Goal: Task Accomplishment & Management: Manage account settings

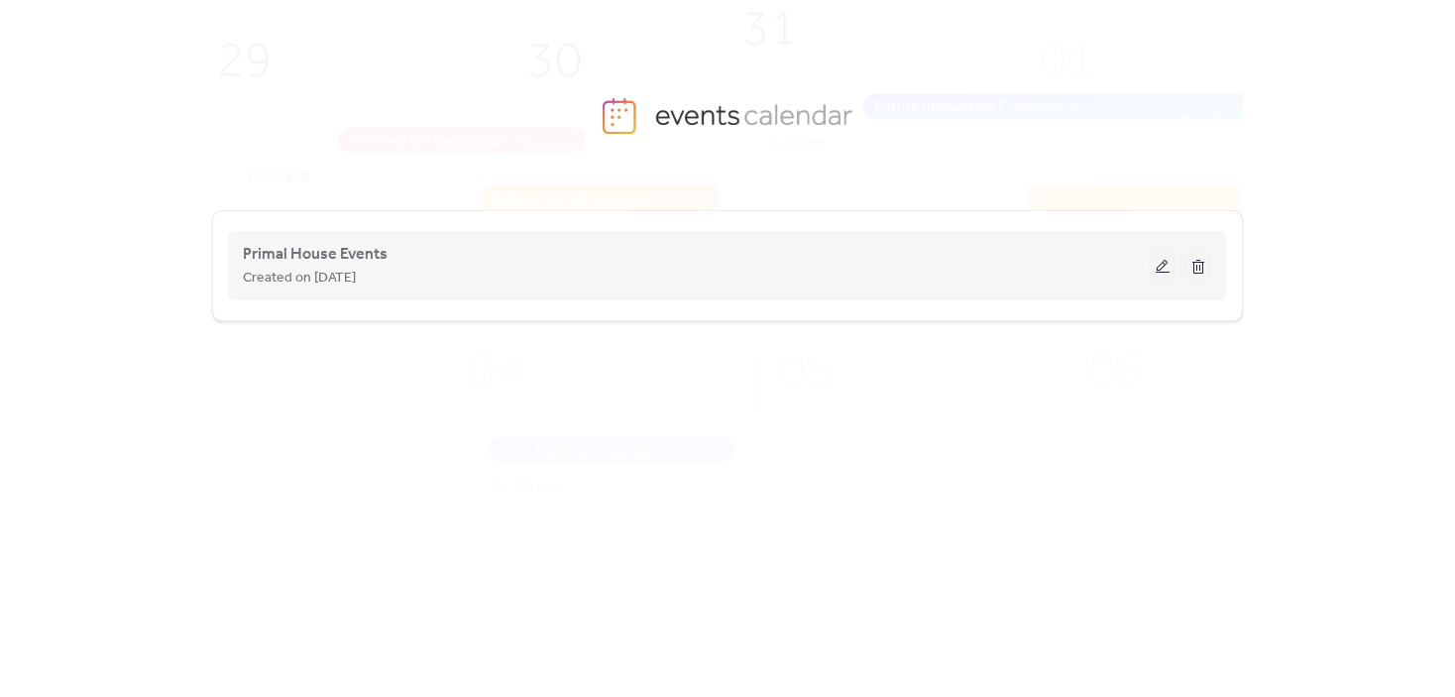
click at [1161, 267] on button at bounding box center [1163, 266] width 28 height 30
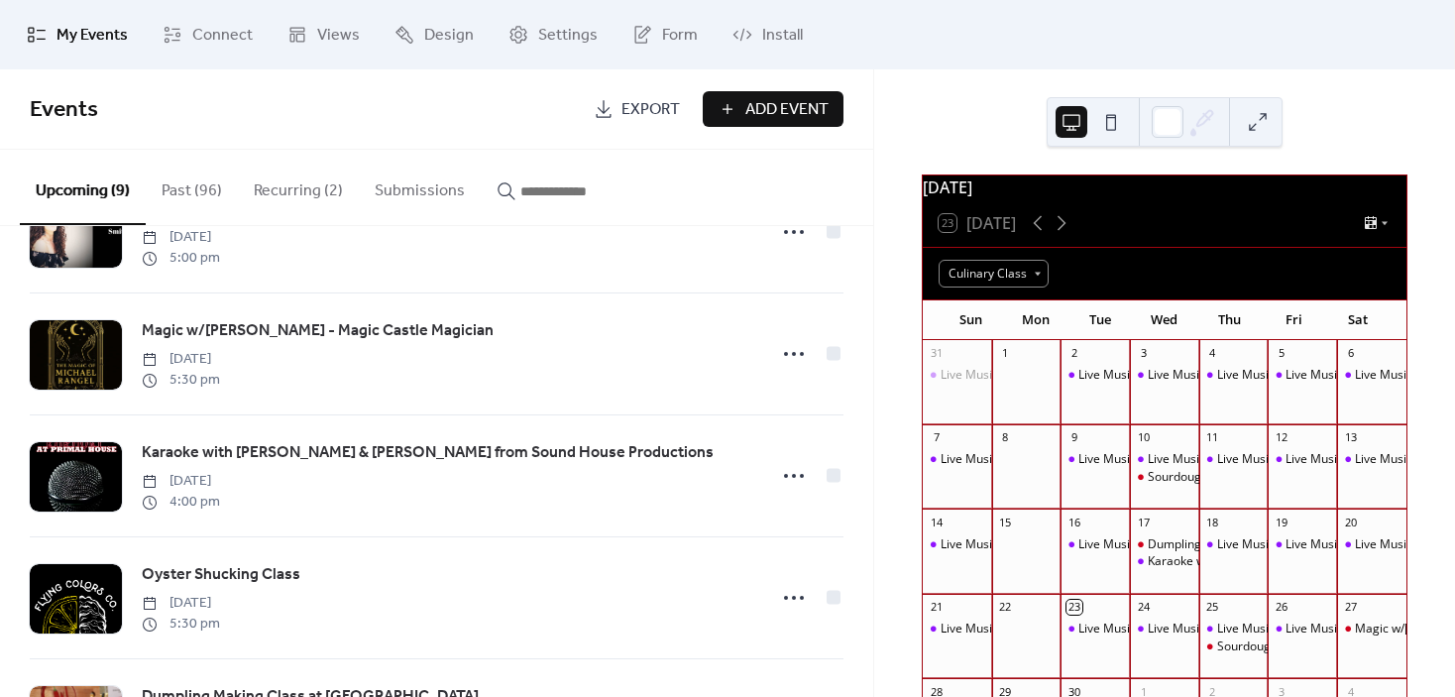
scroll to position [496, 0]
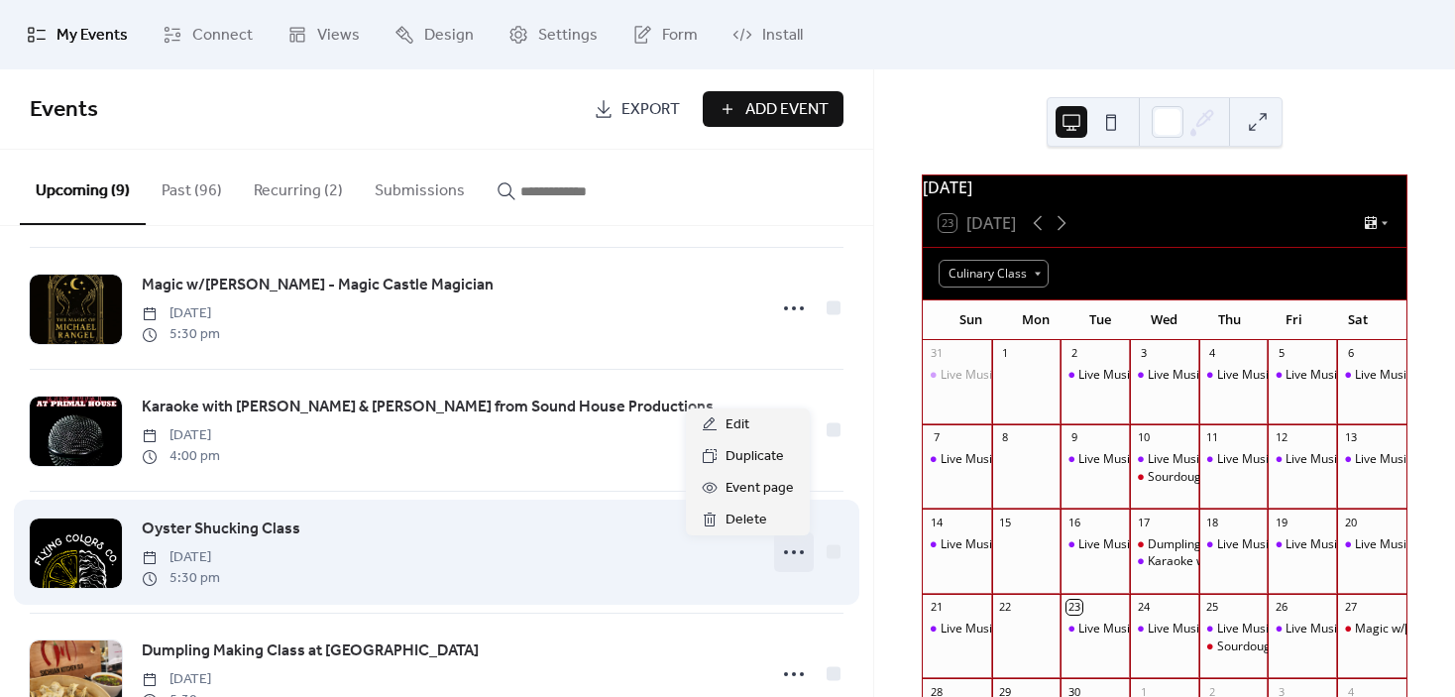
click at [792, 554] on icon at bounding box center [794, 552] width 32 height 32
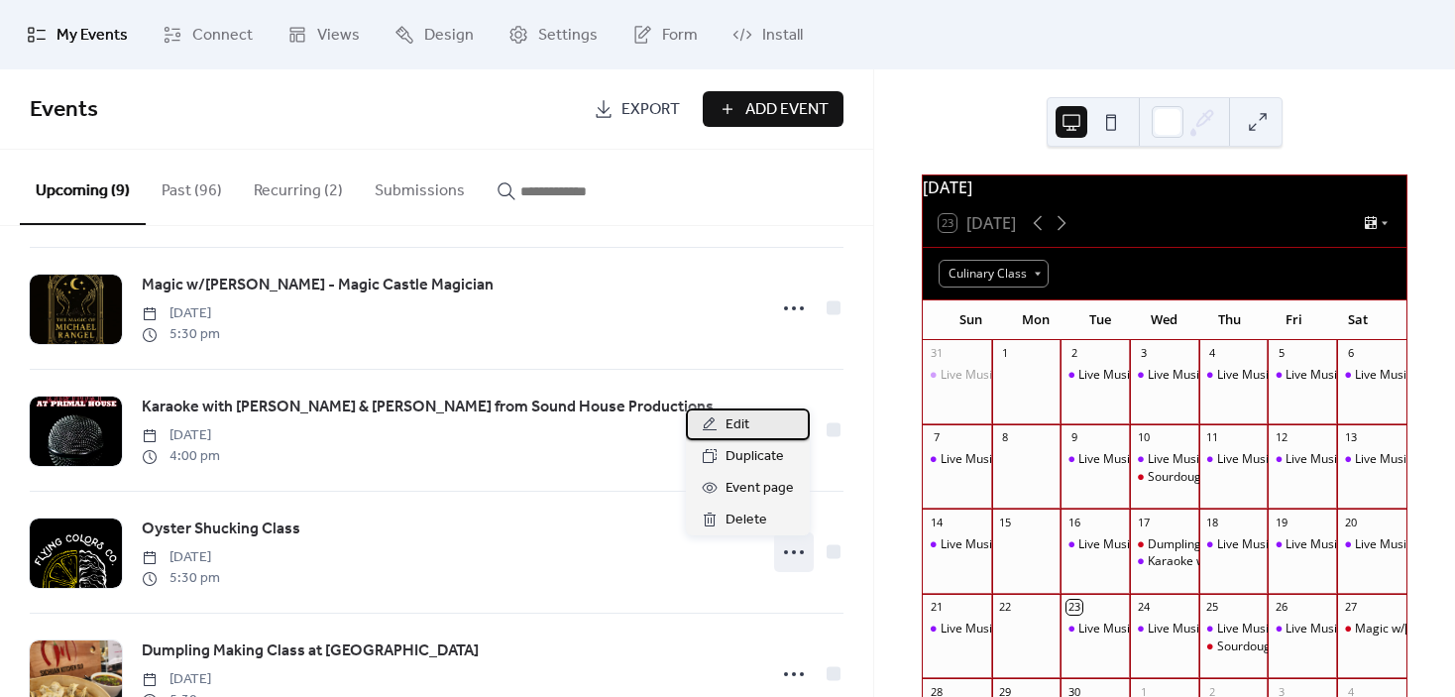
click at [761, 427] on div "Edit" at bounding box center [748, 424] width 124 height 32
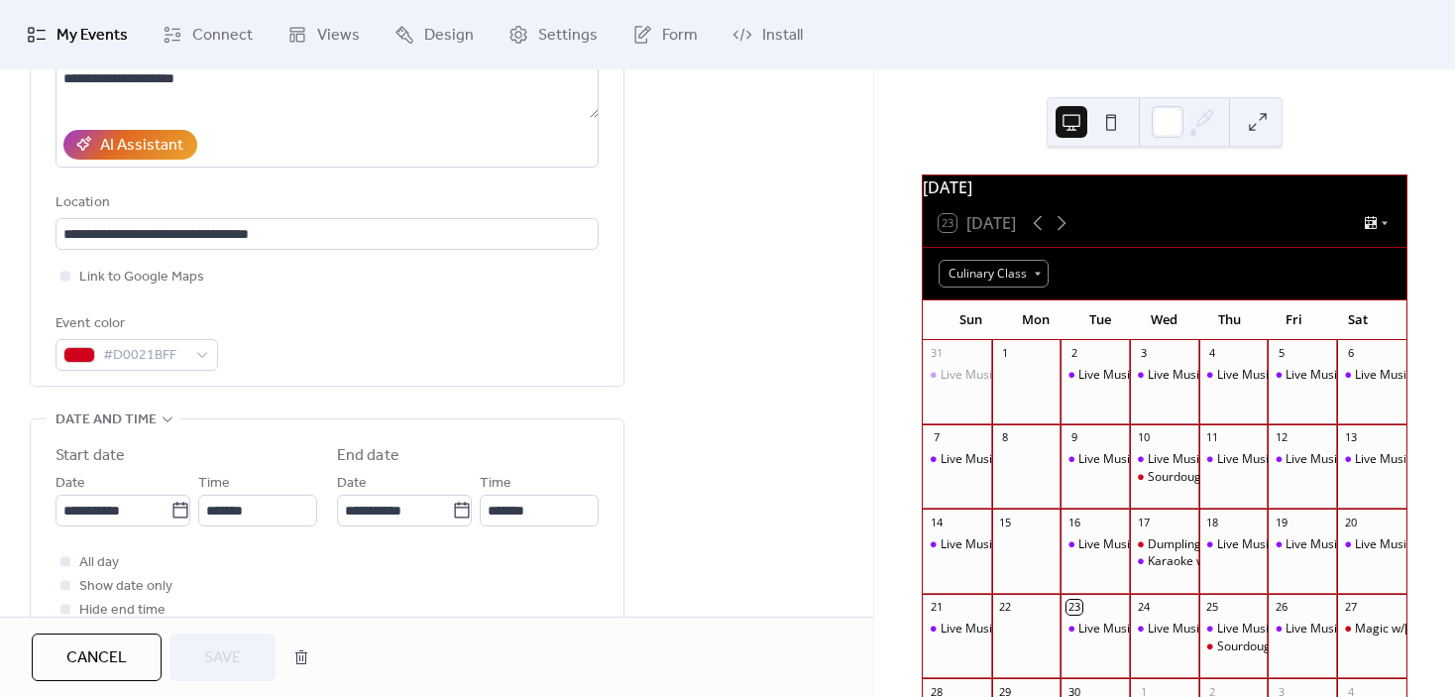
scroll to position [396, 0]
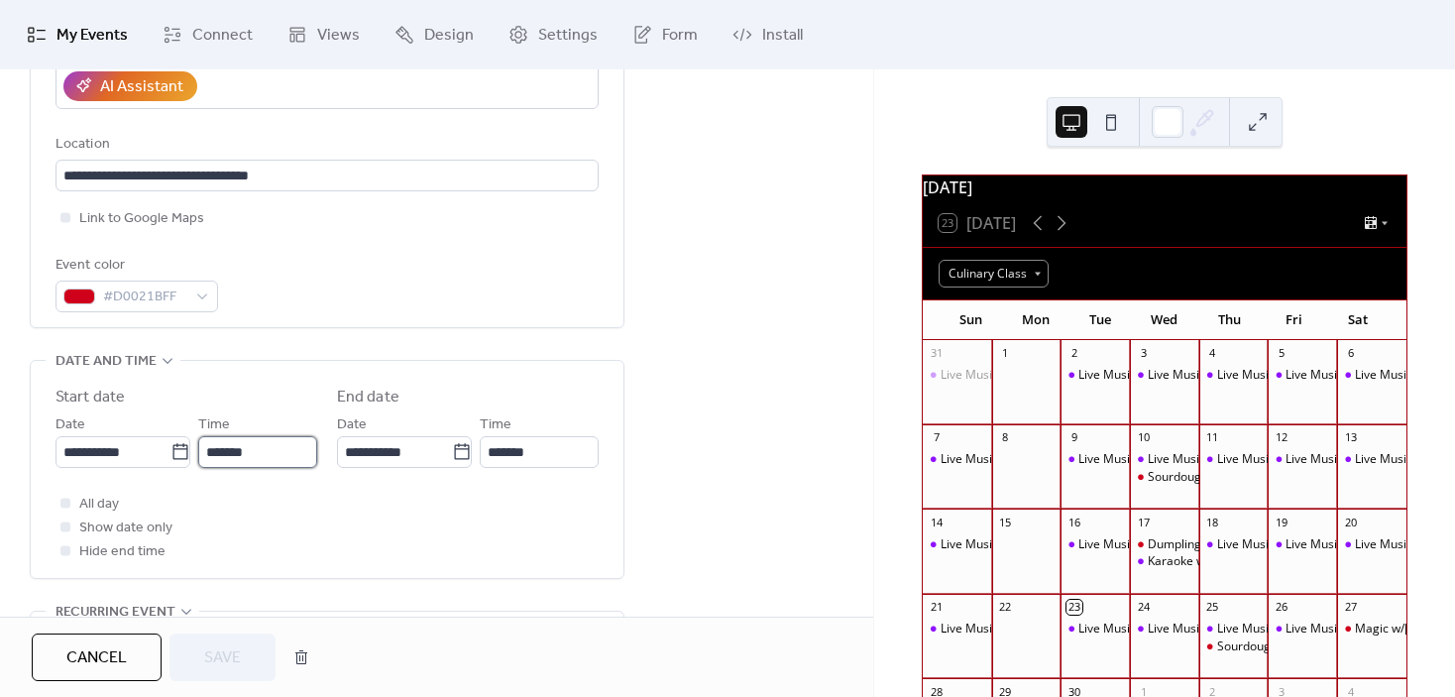
click at [212, 454] on input "*******" at bounding box center [257, 452] width 119 height 32
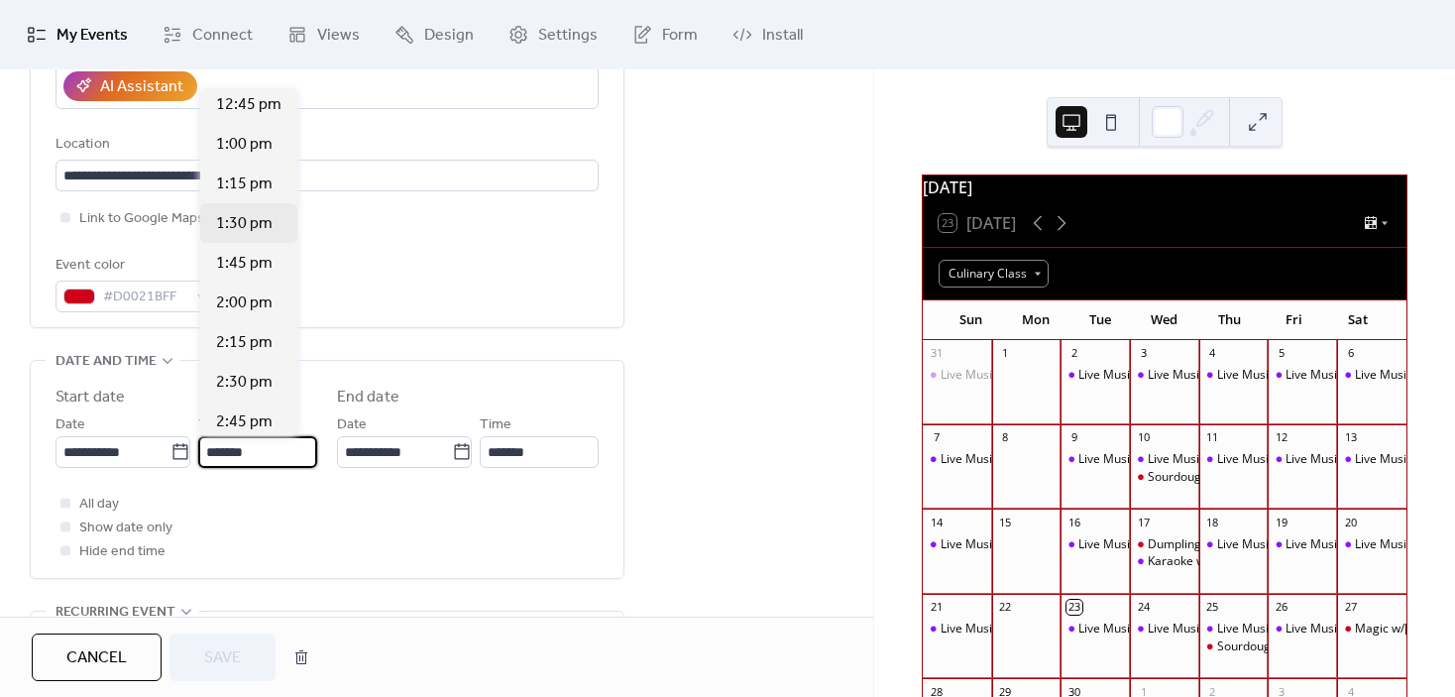
scroll to position [1981, 0]
click at [248, 185] on span "1:00 pm" at bounding box center [244, 189] width 56 height 24
type input "*******"
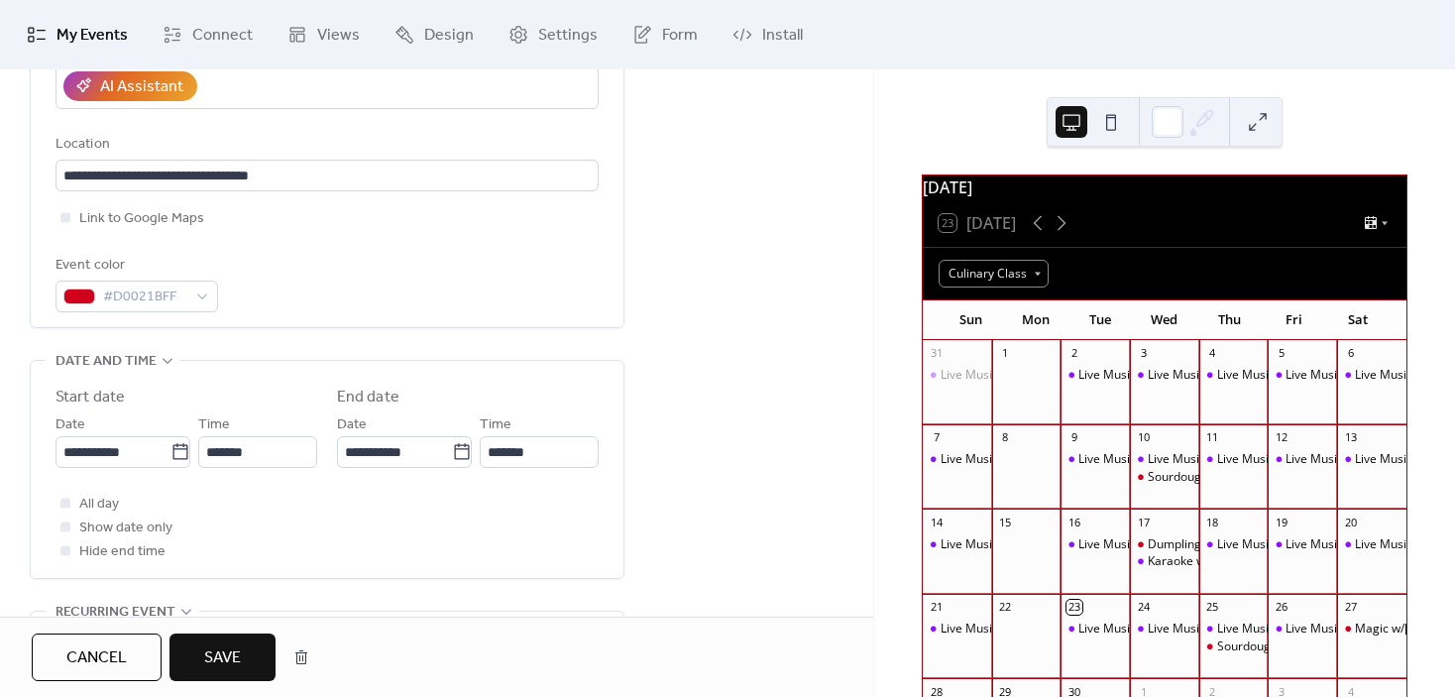
click at [245, 653] on button "Save" at bounding box center [222, 657] width 106 height 48
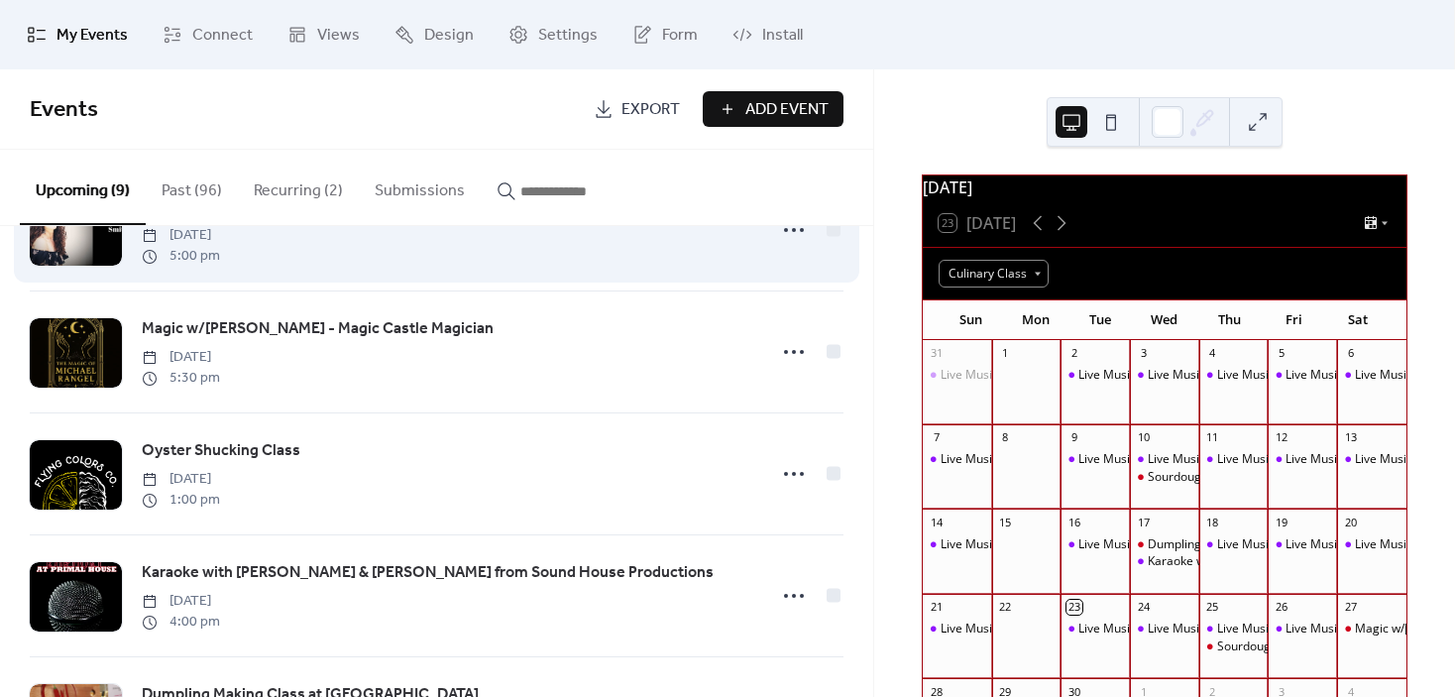
scroll to position [496, 0]
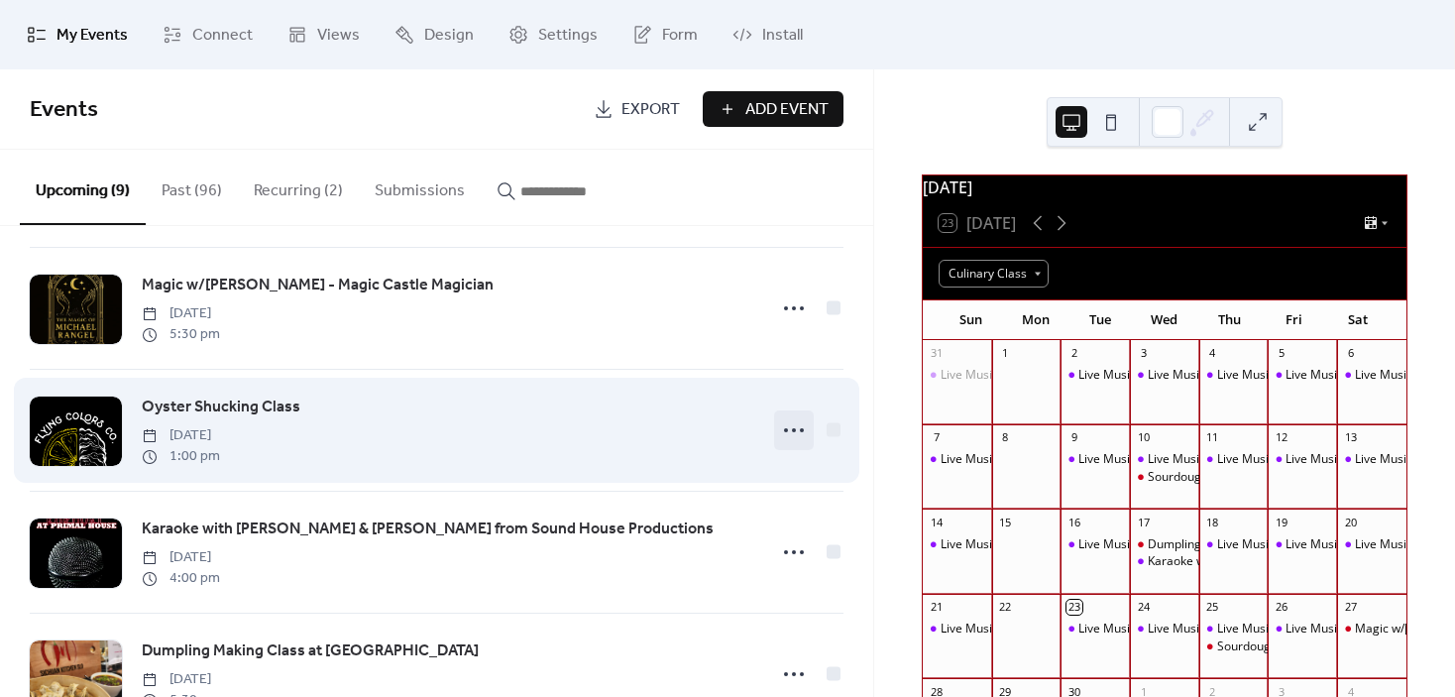
click at [780, 434] on icon at bounding box center [794, 430] width 32 height 32
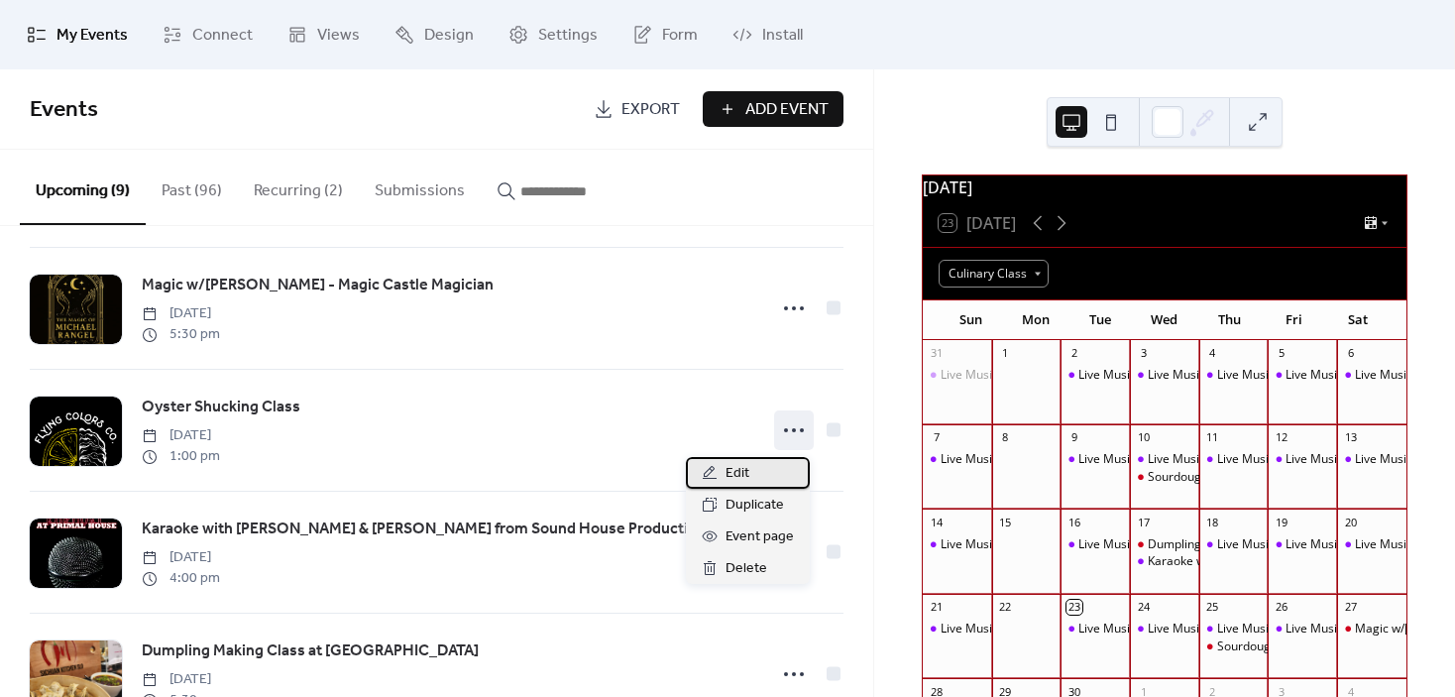
click at [746, 470] on span "Edit" at bounding box center [738, 474] width 24 height 24
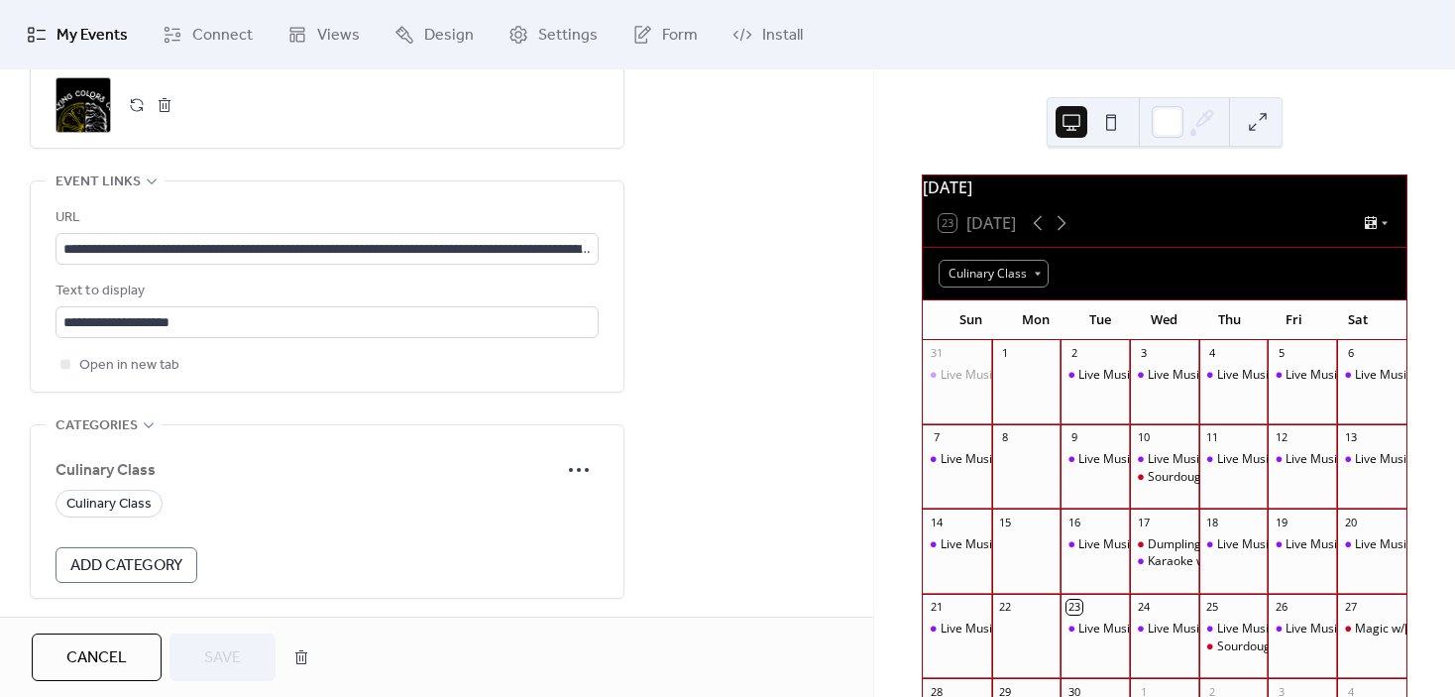
scroll to position [1090, 0]
